Goal: Information Seeking & Learning: Understand process/instructions

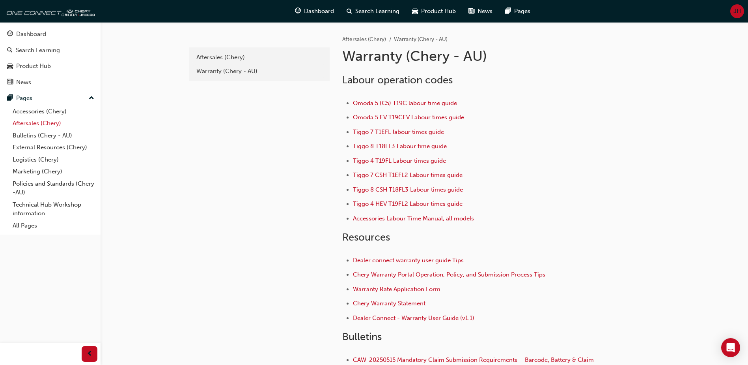
click at [30, 123] on link "Aftersales (Chery)" at bounding box center [53, 123] width 88 height 12
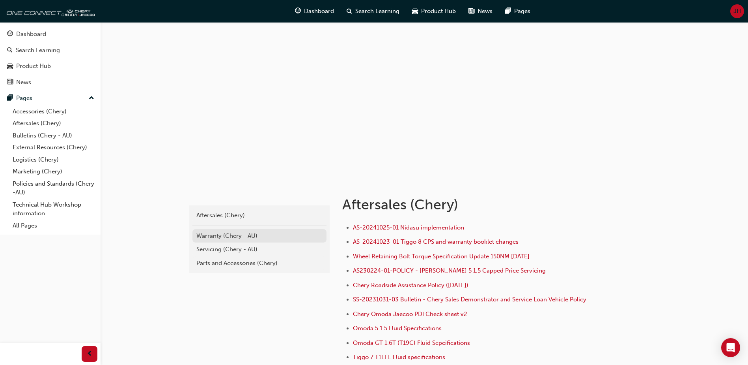
click at [230, 236] on div "Warranty (Chery - AU)" at bounding box center [259, 235] width 126 height 9
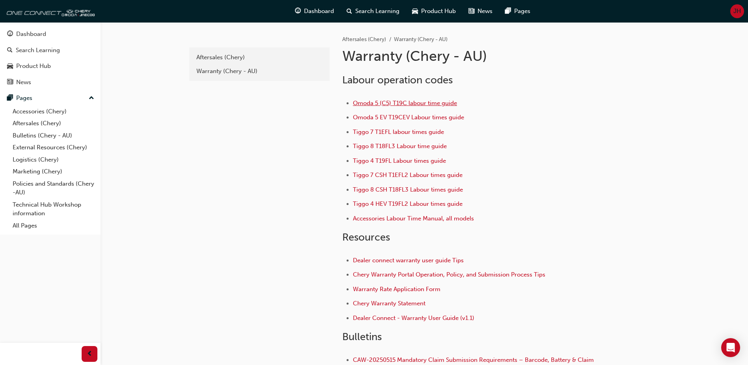
click at [391, 104] on span "Omoda 5 (C5) T19C labour time guide" at bounding box center [405, 102] width 104 height 7
click at [372, 161] on span "Tiggo 4 T19FL Labour times guide" at bounding box center [399, 160] width 93 height 7
click at [26, 227] on link "All Pages" at bounding box center [53, 225] width 88 height 12
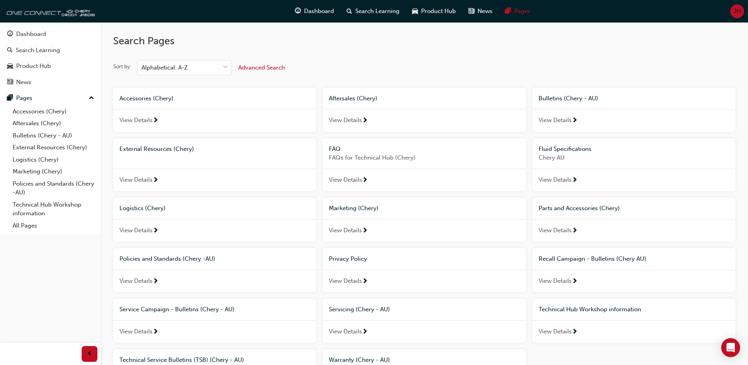
click at [354, 153] on div "FAQ" at bounding box center [424, 148] width 191 height 9
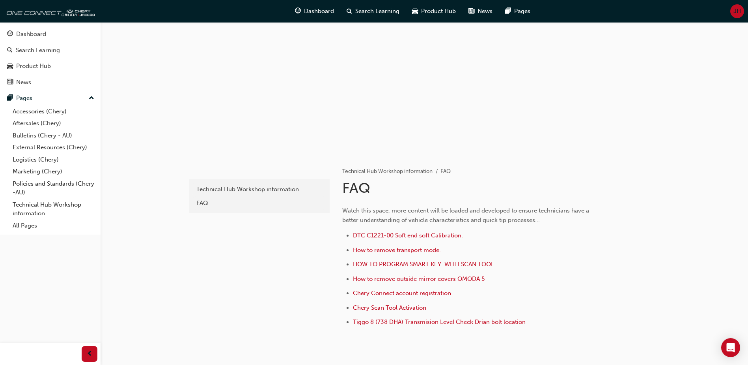
scroll to position [66, 0]
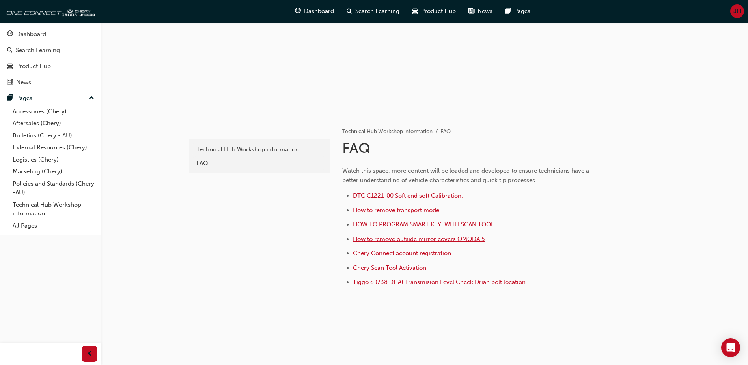
click at [384, 240] on span "How to remove outside mirror covers OMODA 5" at bounding box center [419, 238] width 132 height 7
